Goal: Task Accomplishment & Management: Manage account settings

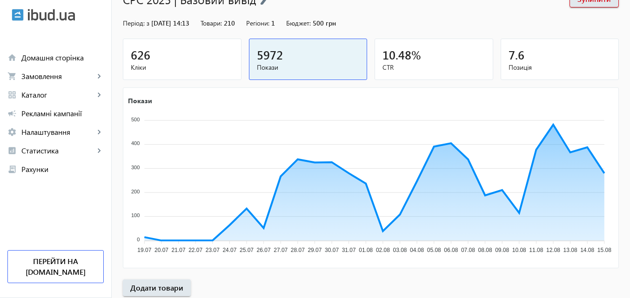
scroll to position [93, 0]
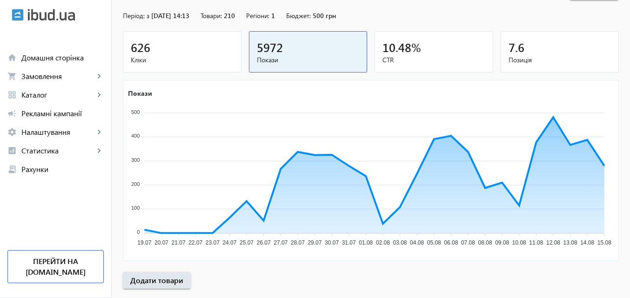
scroll to position [140, 0]
